Goal: Submit feedback/report problem: Submit feedback/report problem

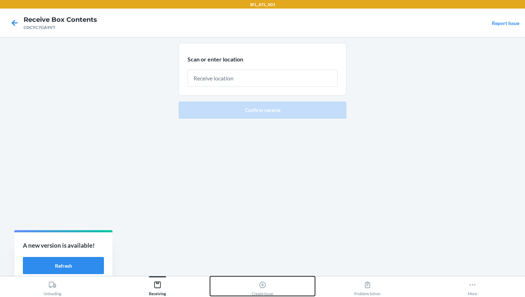
click at [270, 285] on div "Create Issue" at bounding box center [262, 287] width 21 height 18
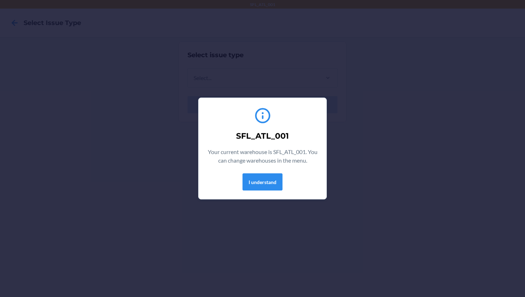
click at [267, 196] on section "SFL_ATL_001 Your current warehouse is SFL_ATL_001. You can change warehouses in…" at bounding box center [262, 148] width 129 height 102
click at [266, 179] on button "I understand" at bounding box center [262, 181] width 40 height 17
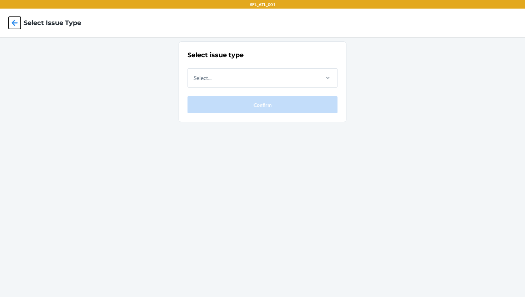
click at [15, 25] on icon at bounding box center [15, 23] width 12 height 12
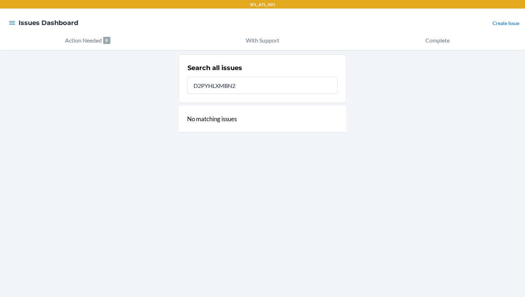
type input "D2PYHLXMBN2"
click at [239, 81] on input "D2PYHLXMBN2" at bounding box center [262, 85] width 150 height 17
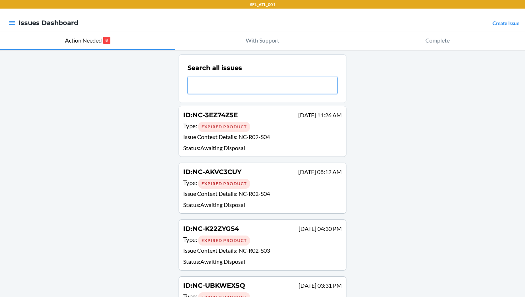
paste input "DQWLCG6CQ9Z"
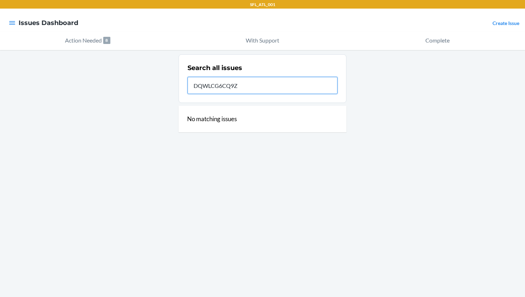
type input "DQWLCG6CQ9Z"
